Goal: Task Accomplishment & Management: Complete application form

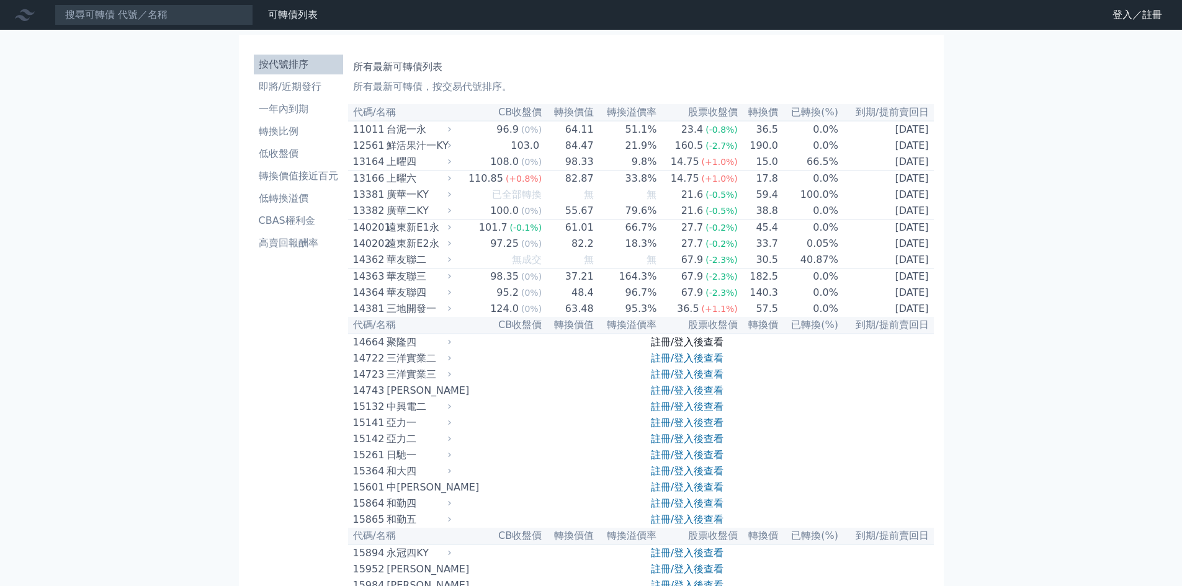
click at [682, 348] on link "註冊/登入後查看" at bounding box center [687, 342] width 73 height 12
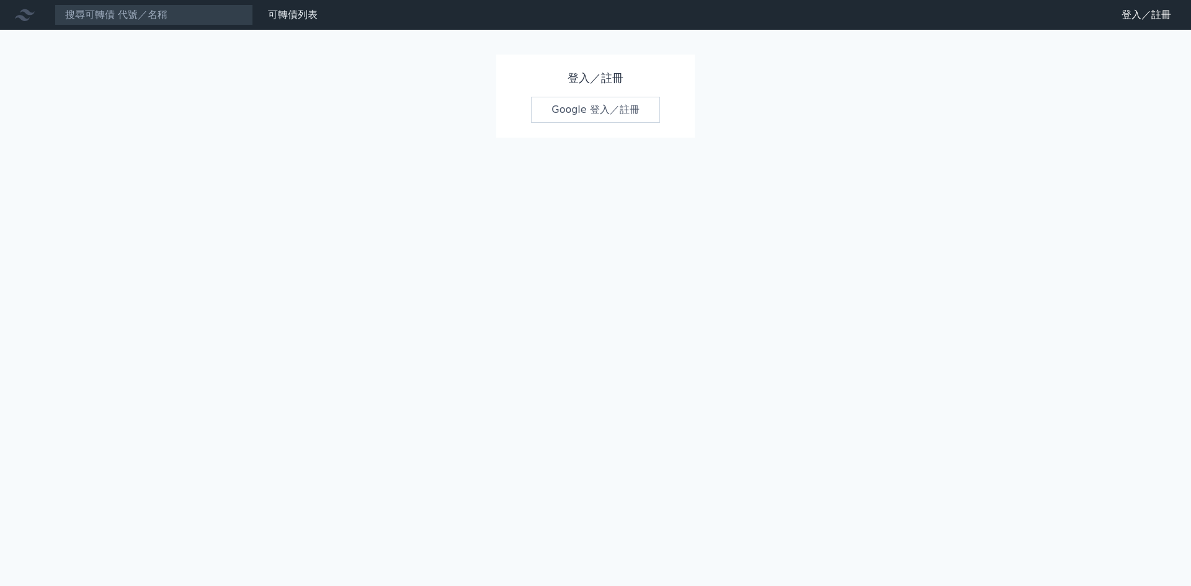
click at [682, 361] on div "可轉債列表 財務數據 可轉債列表 財務數據 登入／註冊 登入／註冊 登入／註冊 Google 登入／註冊" at bounding box center [595, 293] width 1191 height 586
click at [574, 104] on link "Google 登入／註冊" at bounding box center [595, 110] width 129 height 26
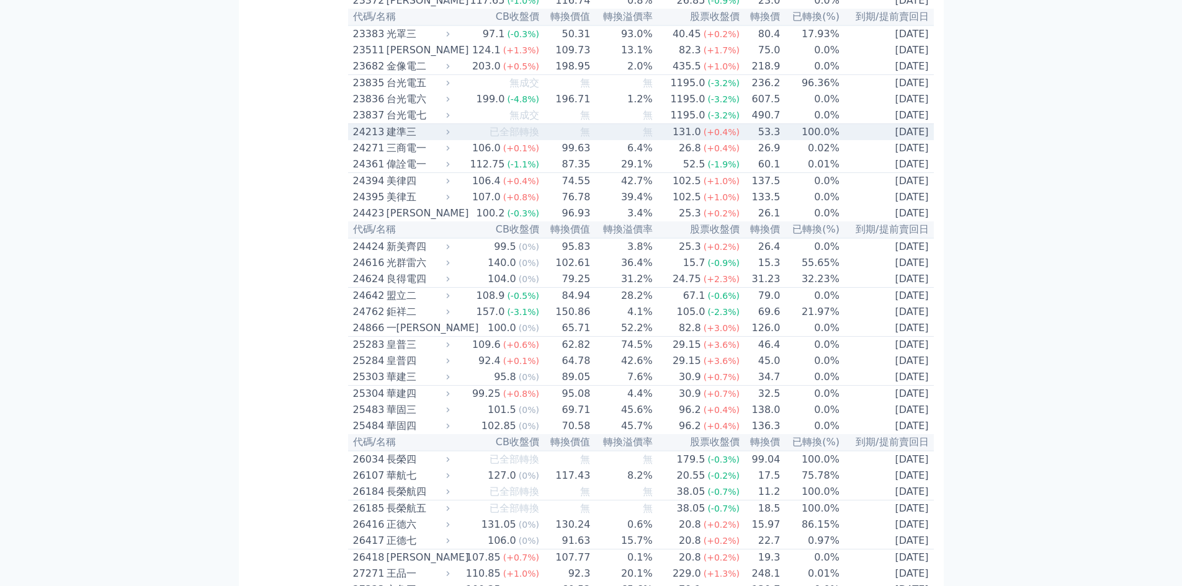
scroll to position [868, 0]
